Goal: Use online tool/utility: Utilize a website feature to perform a specific function

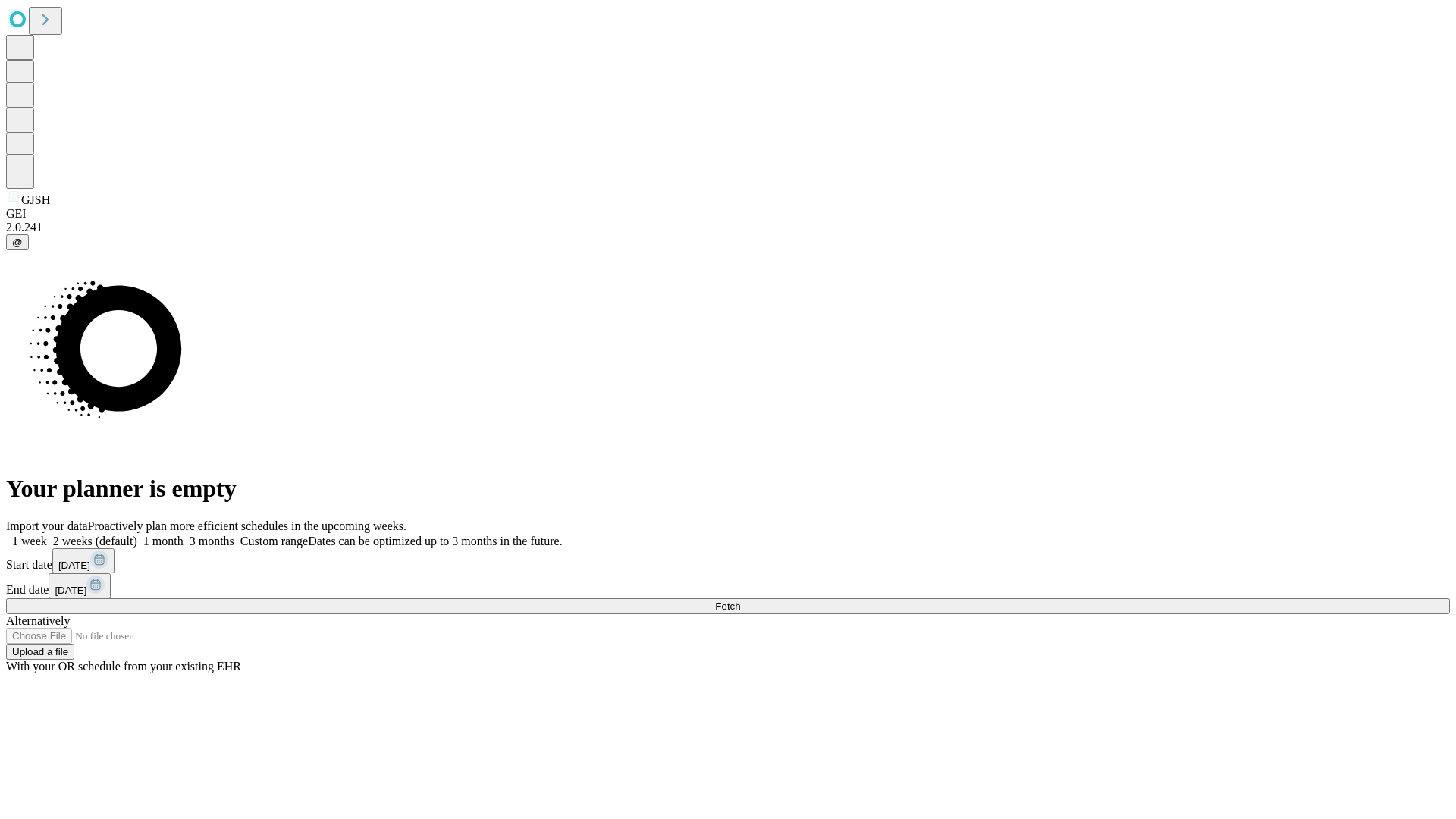
click at [740, 601] on span "Fetch" at bounding box center [728, 606] width 25 height 12
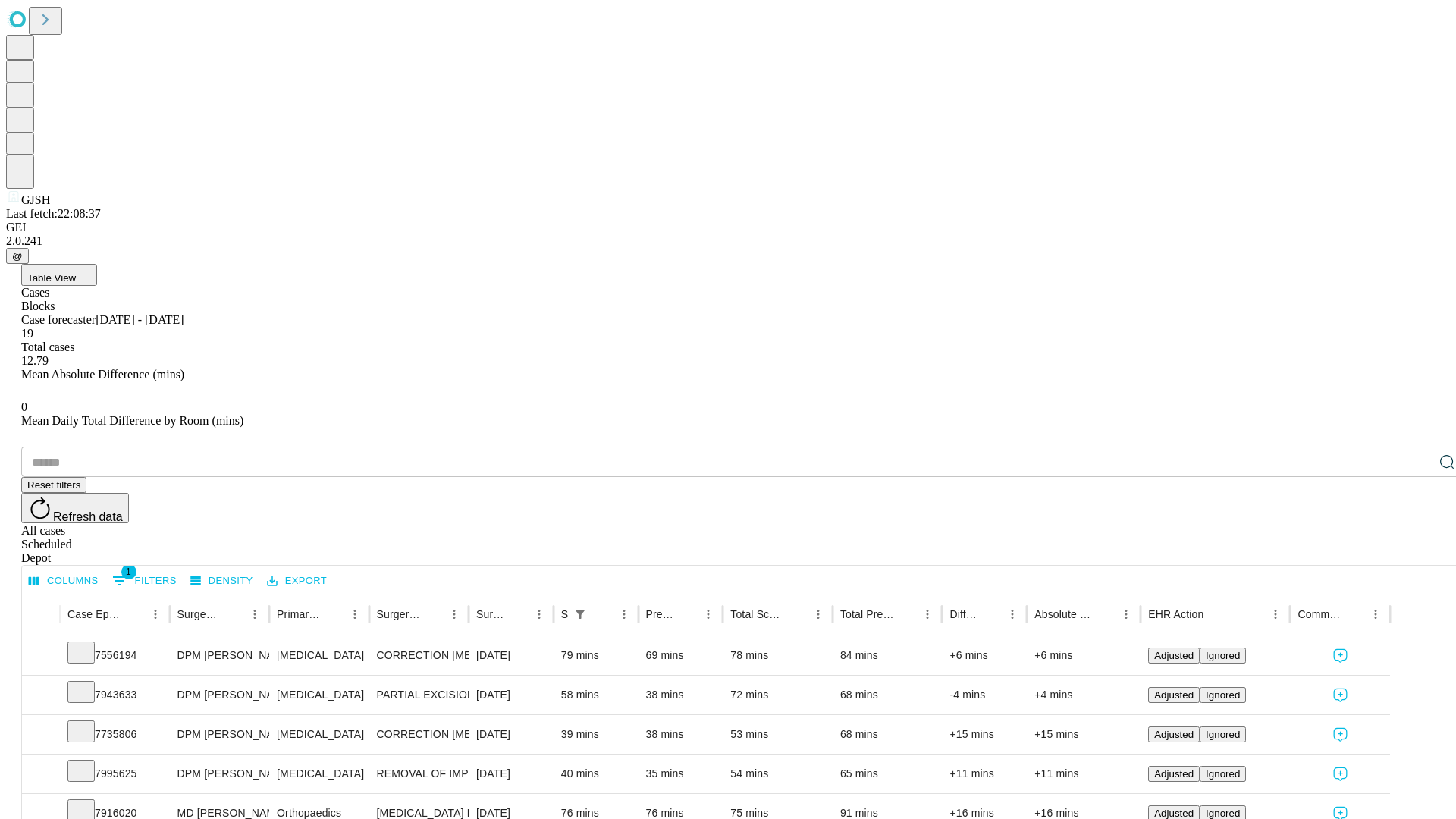
click at [76, 272] on span "Table View" at bounding box center [51, 278] width 49 height 12
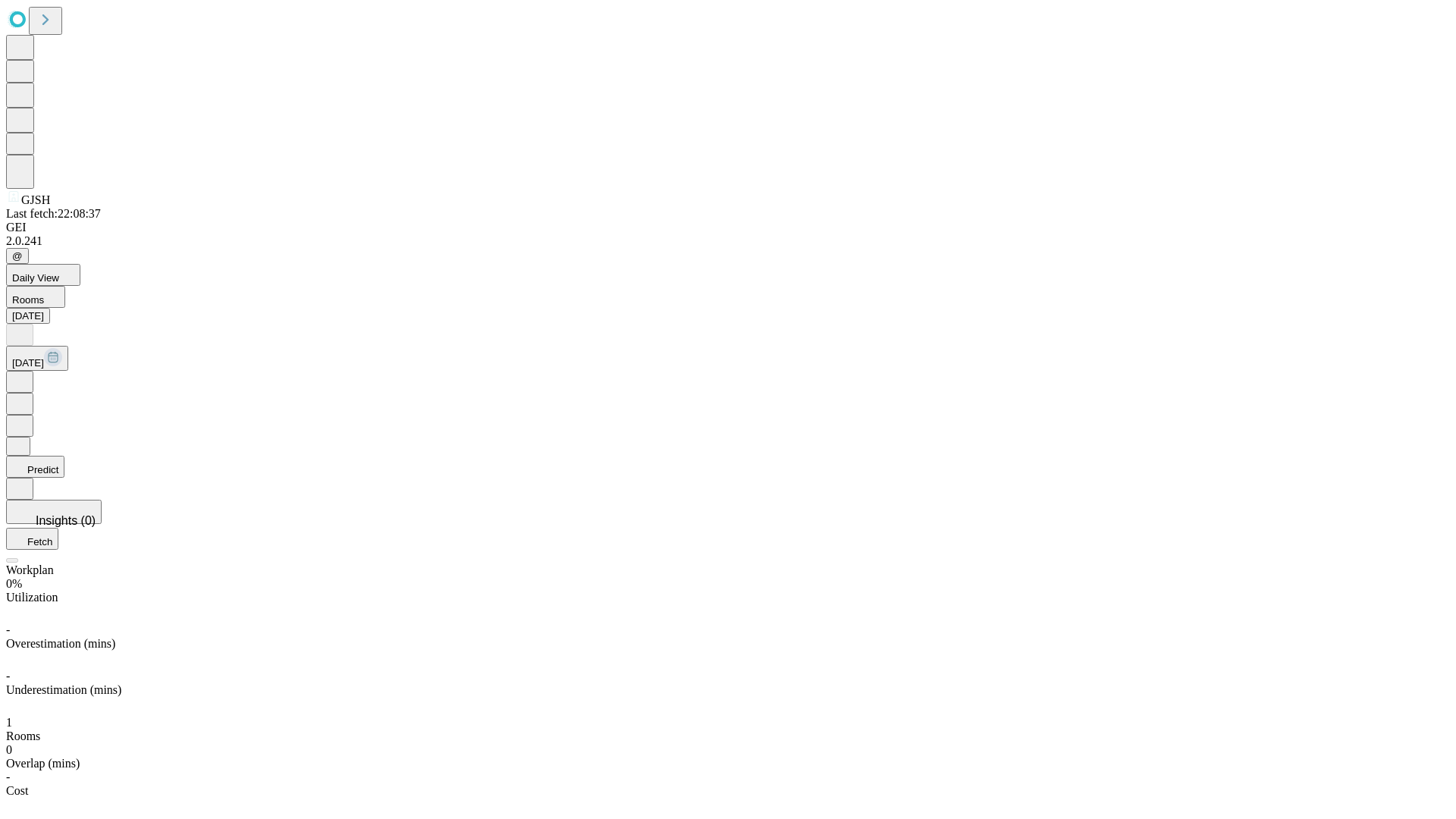
click at [64, 455] on button "Predict" at bounding box center [35, 466] width 58 height 22
